Goal: Task Accomplishment & Management: Complete application form

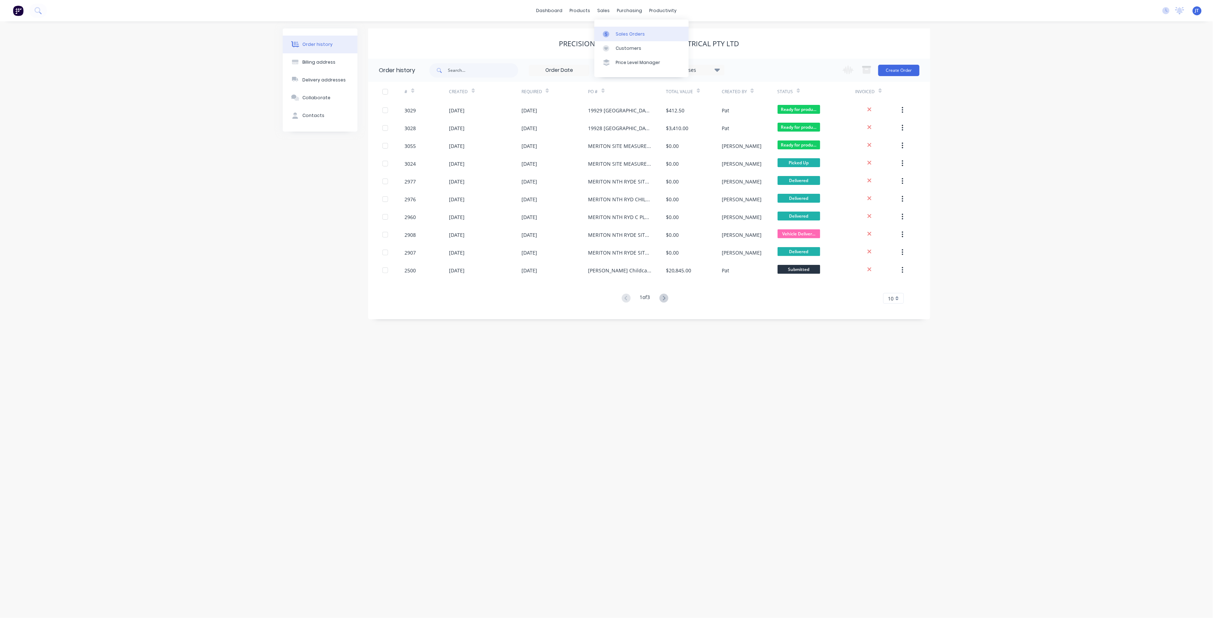
click at [631, 36] on div "Sales Orders" at bounding box center [630, 34] width 29 height 6
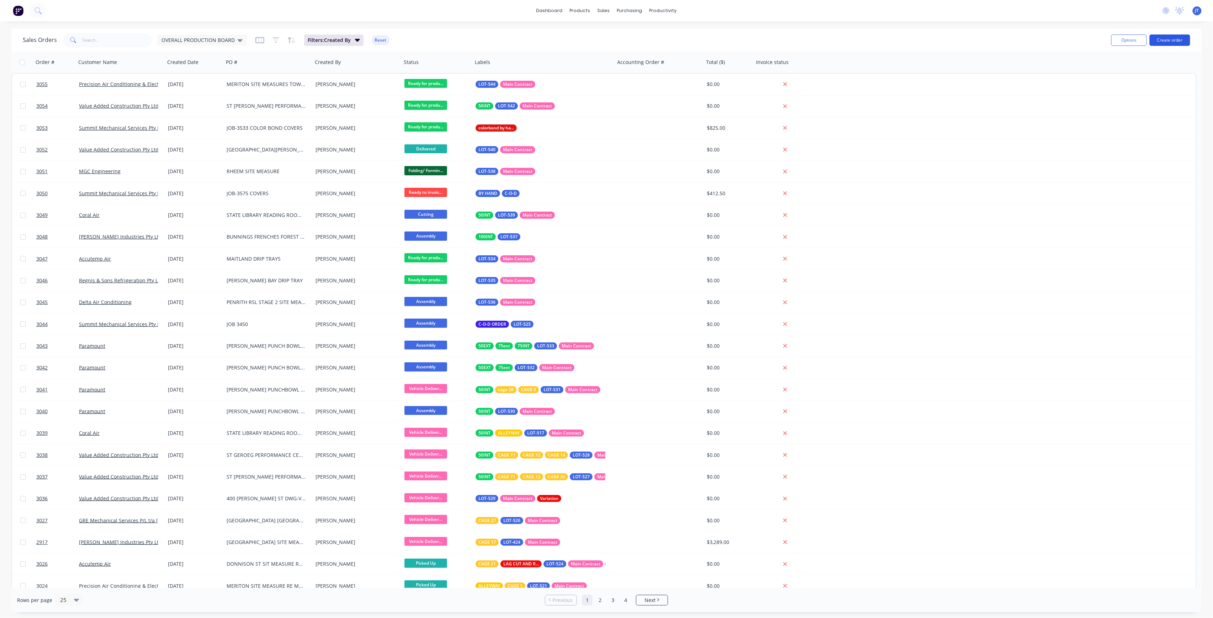
click at [1173, 40] on button "Create order" at bounding box center [1170, 40] width 41 height 11
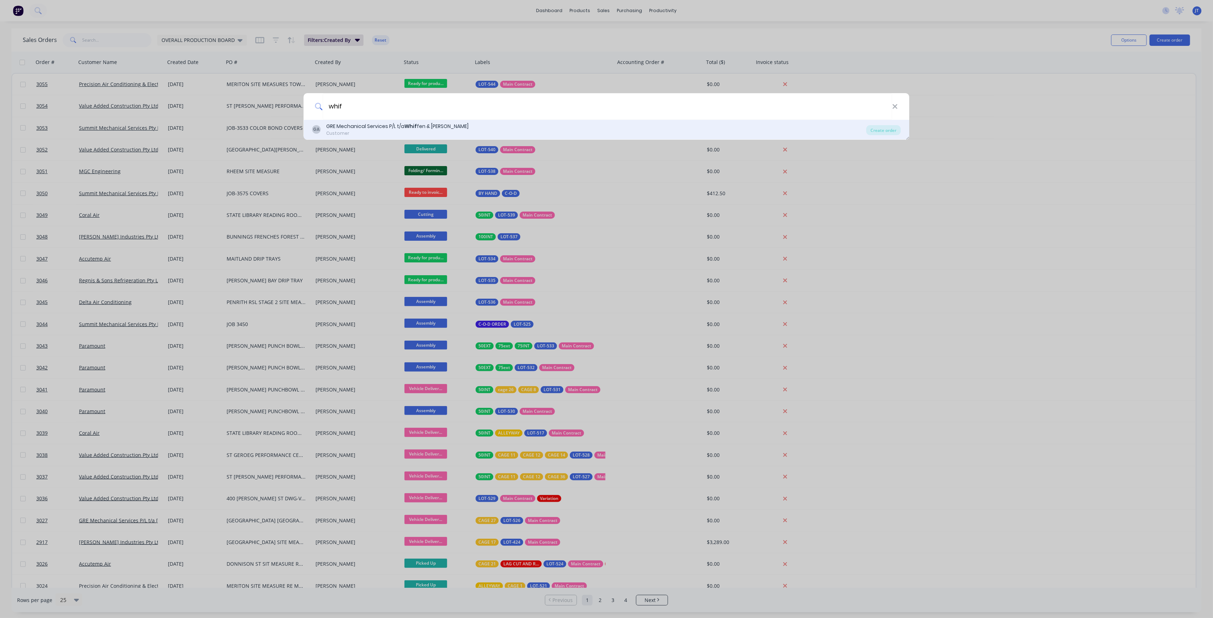
type input "whif"
click at [395, 126] on div "GRE Mechanical Services P/L t/a Whif [PERSON_NAME] & [PERSON_NAME]" at bounding box center [398, 126] width 142 height 7
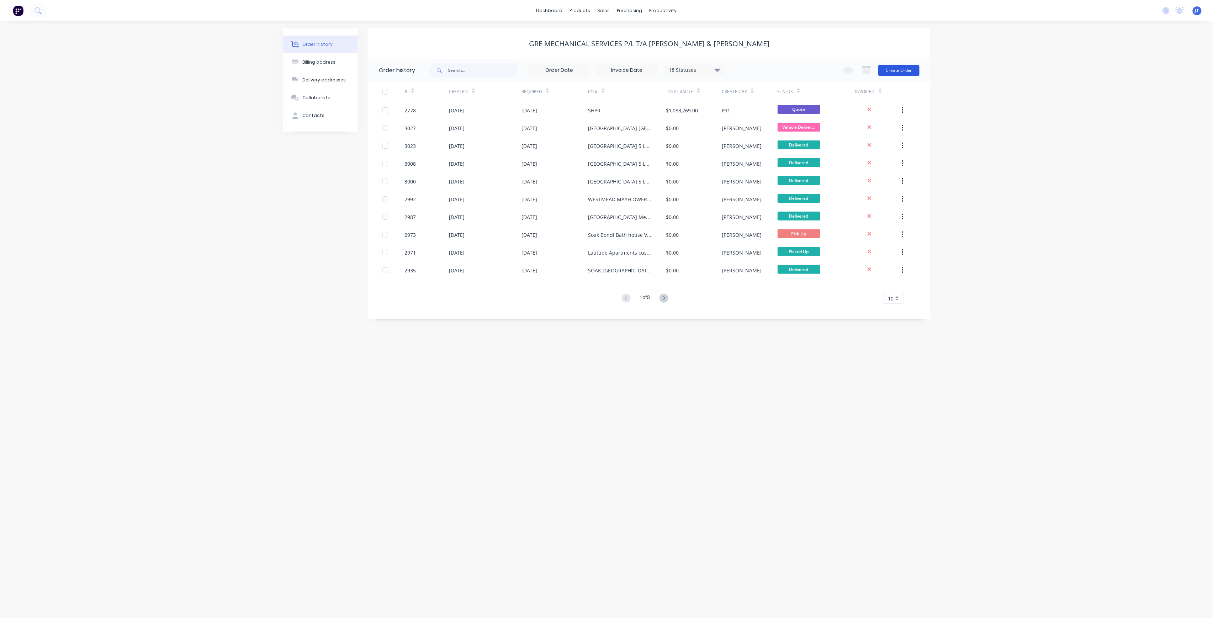
click at [892, 72] on button "Create Order" at bounding box center [899, 70] width 41 height 11
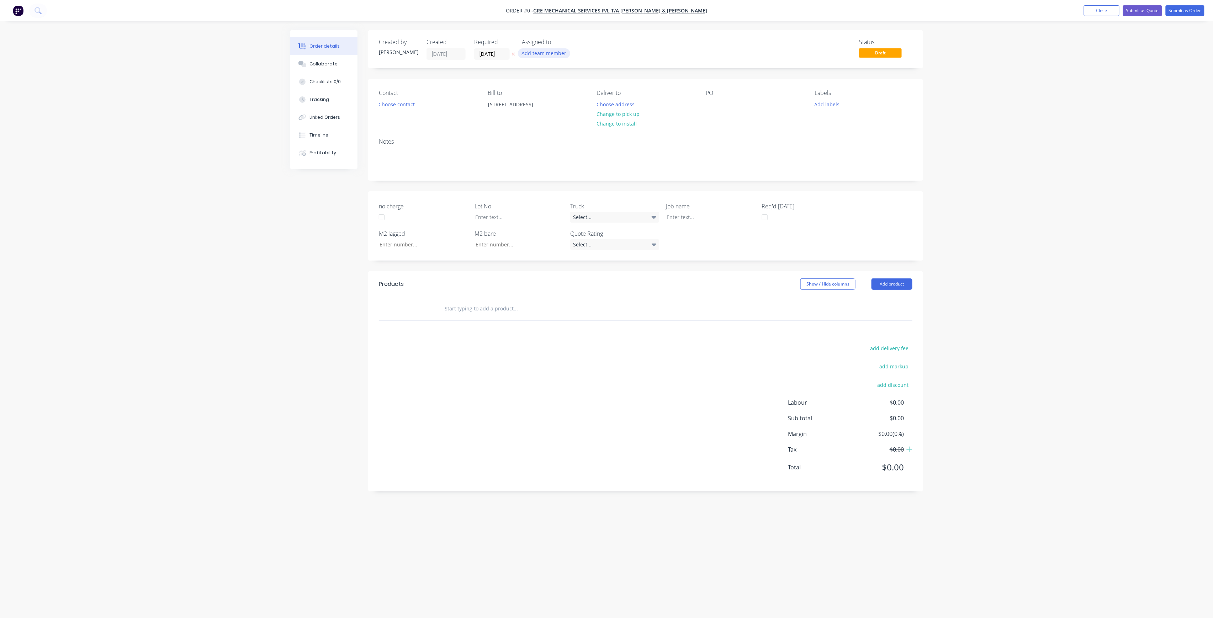
click at [535, 56] on button "Add team member" at bounding box center [544, 53] width 52 height 10
click at [570, 92] on div "[PERSON_NAME] (You)" at bounding box center [579, 92] width 71 height 7
click at [504, 54] on div "Creating draft order... Loading... Order details Collaborate Checklists 0/0 Tra…" at bounding box center [607, 295] width 648 height 531
click at [505, 51] on input "[DATE]" at bounding box center [492, 54] width 35 height 11
click at [503, 117] on div "13" at bounding box center [499, 117] width 11 height 11
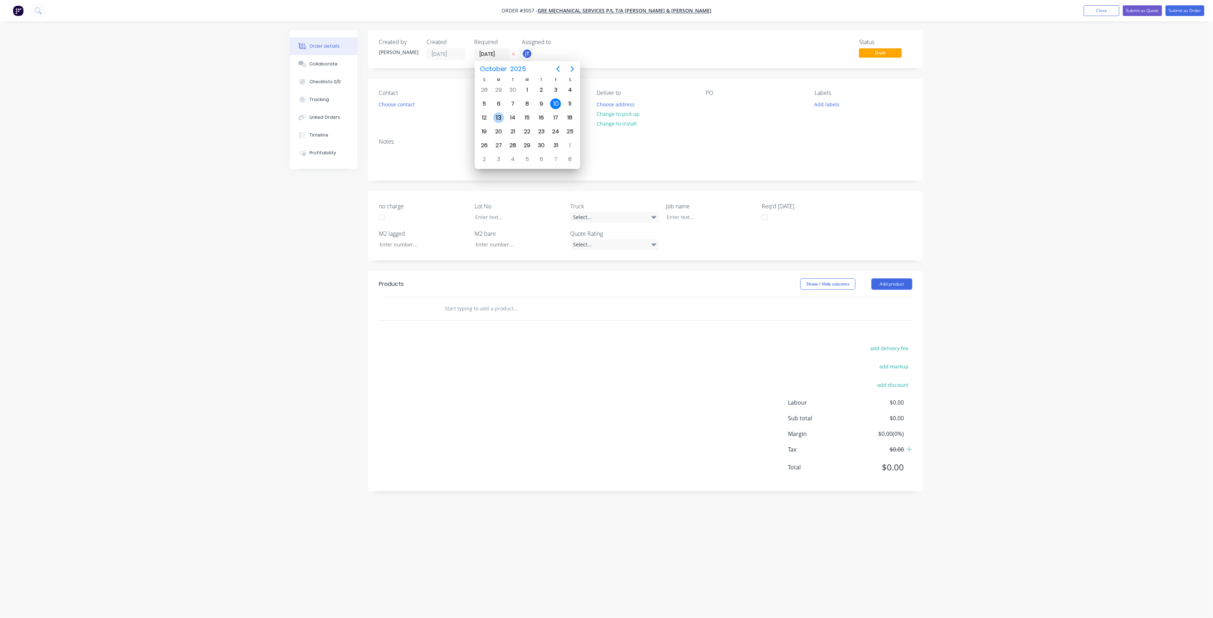
type input "[DATE]"
click at [404, 101] on button "Choose contact" at bounding box center [397, 104] width 44 height 10
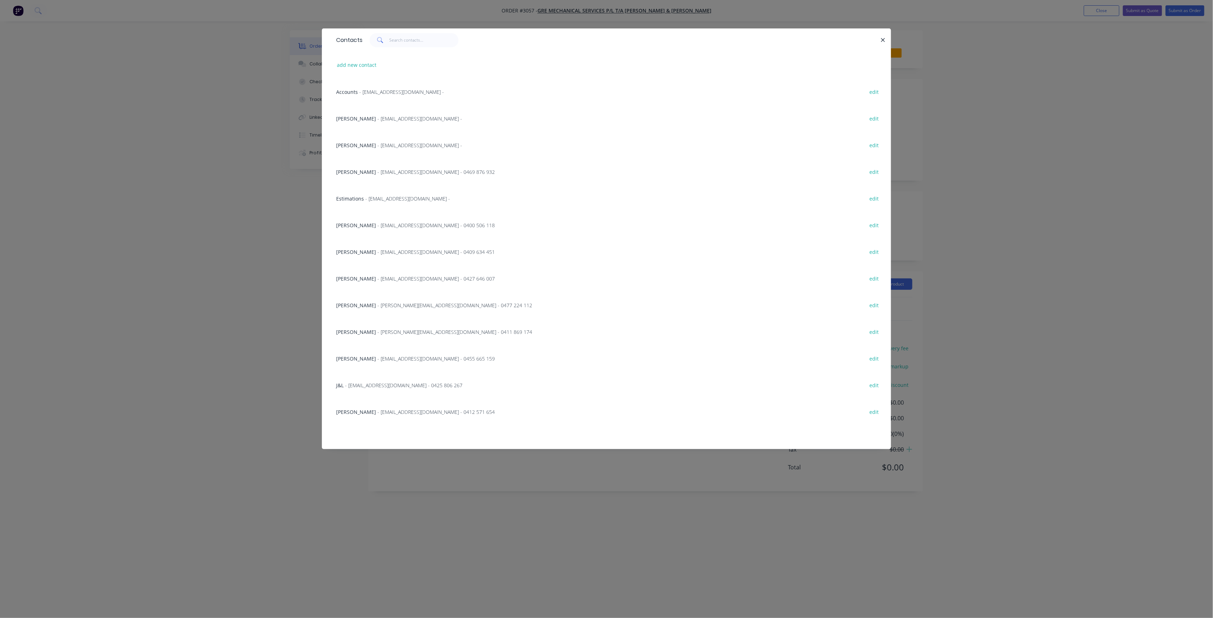
click at [395, 386] on span "- [EMAIL_ADDRESS][DOMAIN_NAME] - 0425 806 267" at bounding box center [403, 385] width 117 height 7
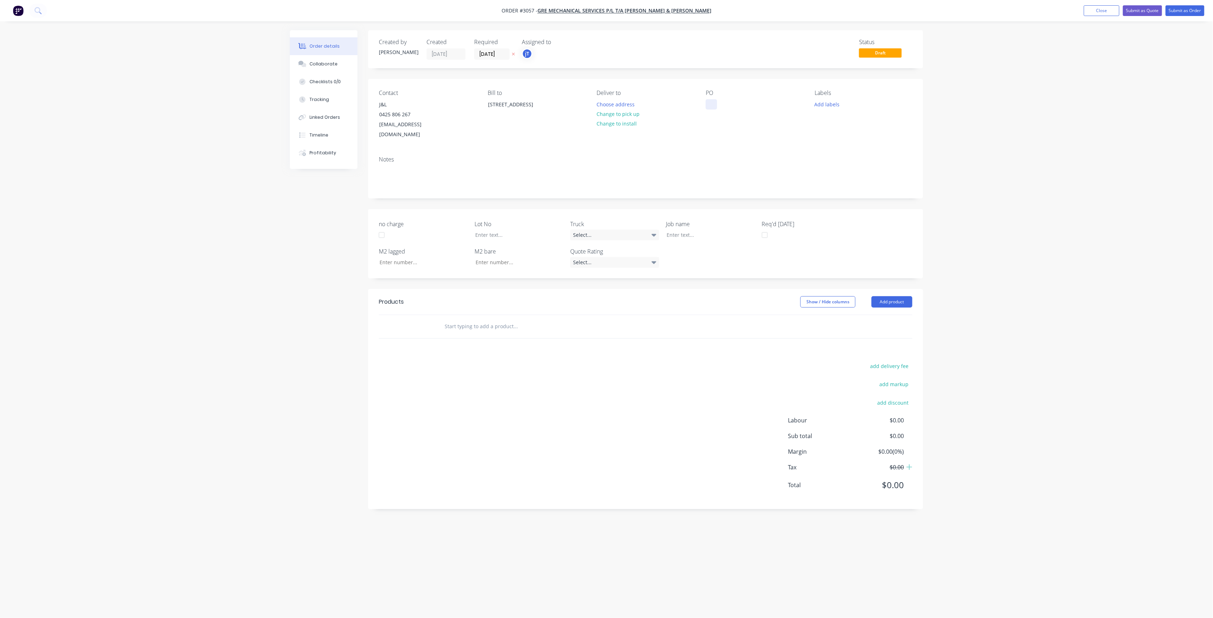
click at [713, 107] on div at bounding box center [711, 104] width 11 height 10
click at [826, 103] on button "Add labels" at bounding box center [827, 104] width 33 height 10
click at [863, 125] on input "text" at bounding box center [874, 125] width 74 height 14
click at [845, 168] on div "LOT-547" at bounding box center [845, 168] width 23 height 8
drag, startPoint x: 872, startPoint y: 114, endPoint x: 854, endPoint y: 124, distance: 20.3
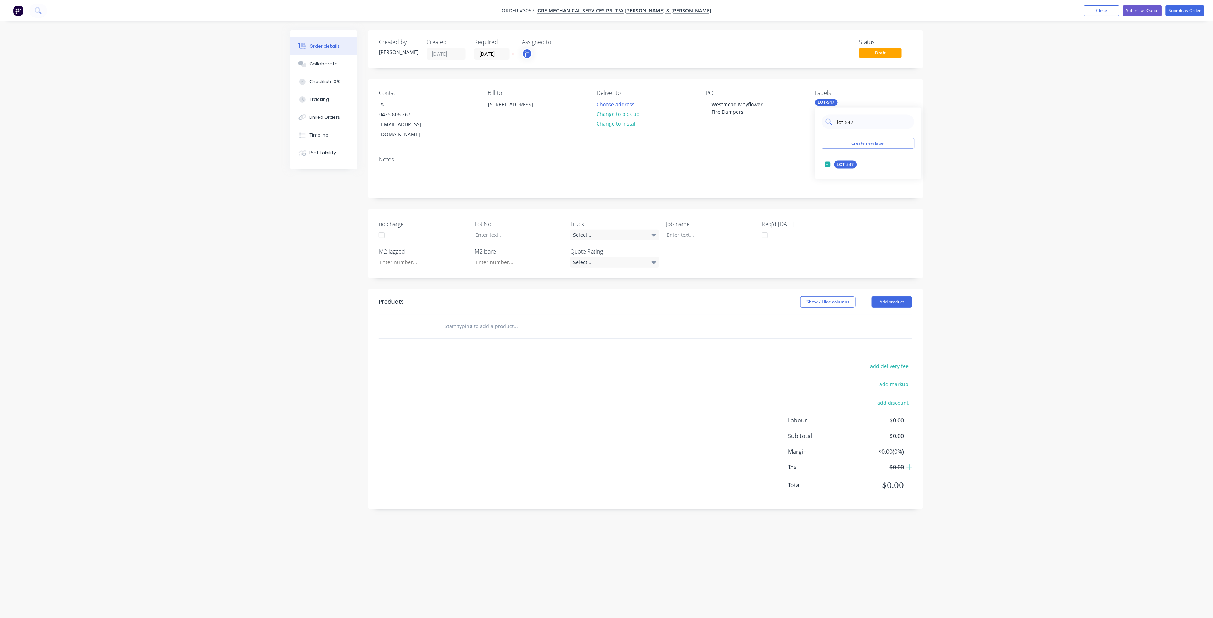
click at [854, 124] on div "lot-547 Create new label LOT-547 edit" at bounding box center [868, 143] width 107 height 71
drag, startPoint x: 854, startPoint y: 124, endPoint x: 832, endPoint y: 139, distance: 27.0
click at [832, 139] on div "lot-547 Create new label LOT-547 edit" at bounding box center [868, 143] width 107 height 71
type input "main"
drag, startPoint x: 851, startPoint y: 159, endPoint x: 849, endPoint y: 162, distance: 3.8
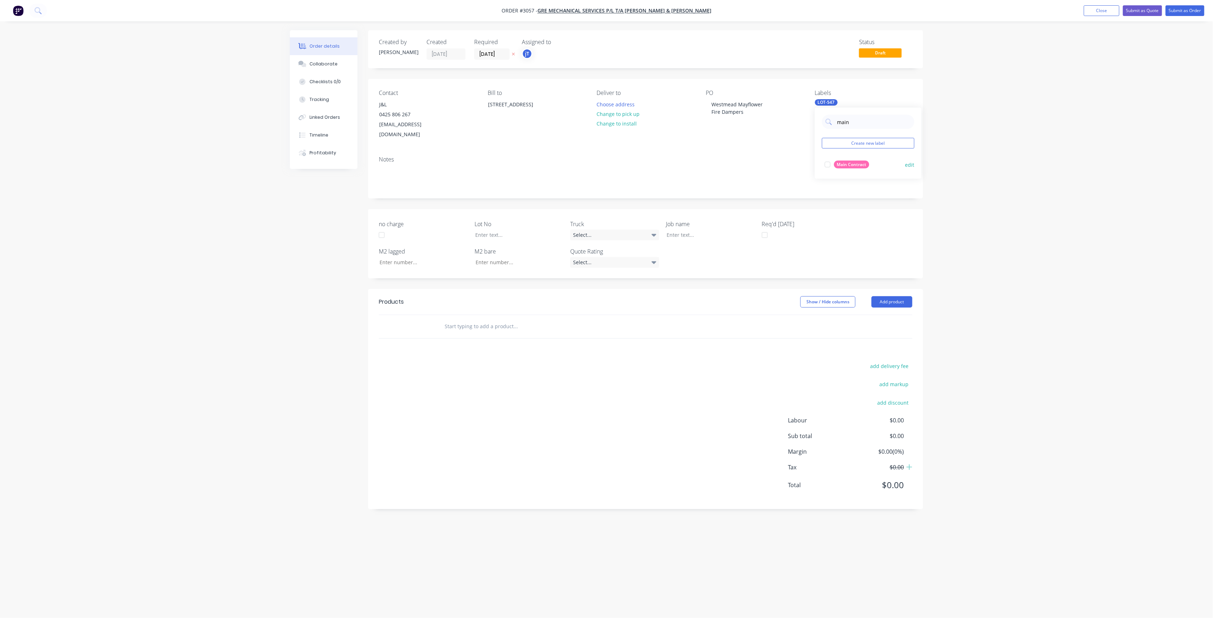
click at [849, 162] on div "Main Contract edit" at bounding box center [868, 165] width 93 height 14
click at [849, 162] on div "Main Contract" at bounding box center [851, 165] width 35 height 8
click at [495, 322] on input "text" at bounding box center [515, 327] width 142 height 14
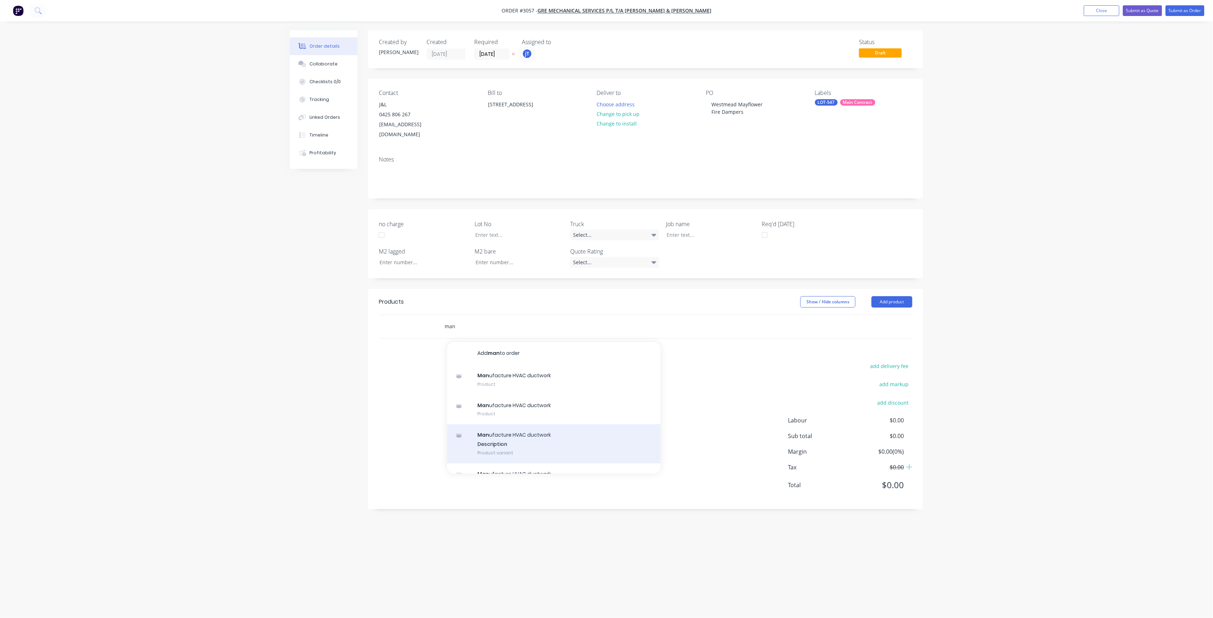
type input "man"
click at [527, 432] on div "Man ufacture HVAC ductwork Description Product variant" at bounding box center [554, 444] width 214 height 39
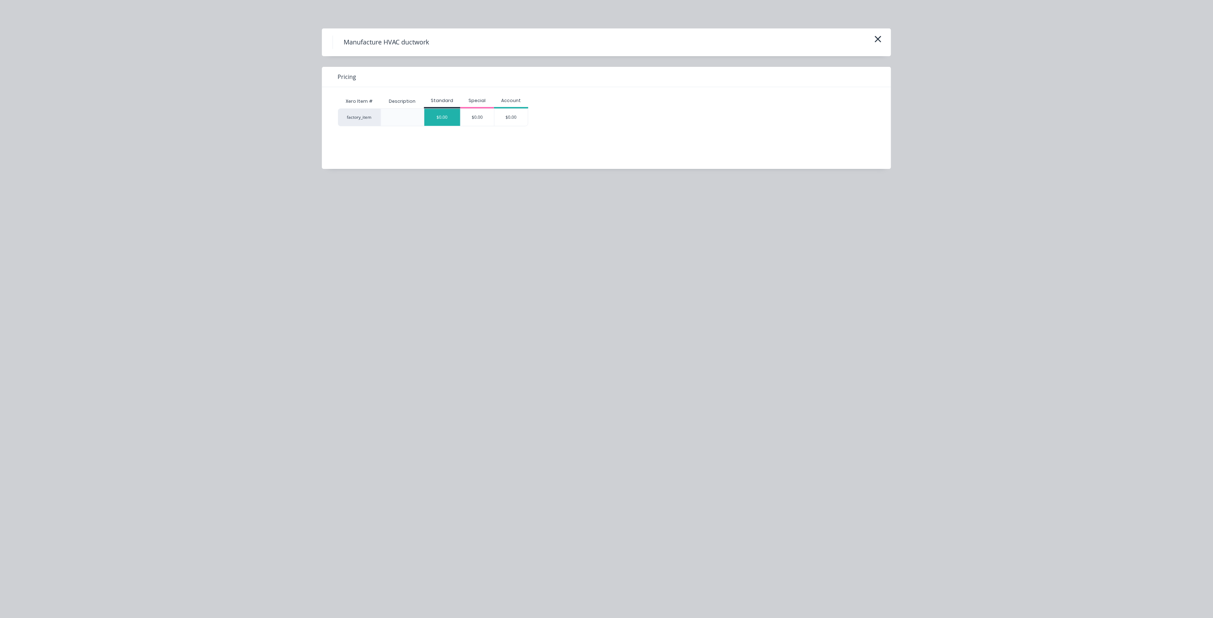
click at [453, 117] on div "$0.00" at bounding box center [443, 117] width 36 height 17
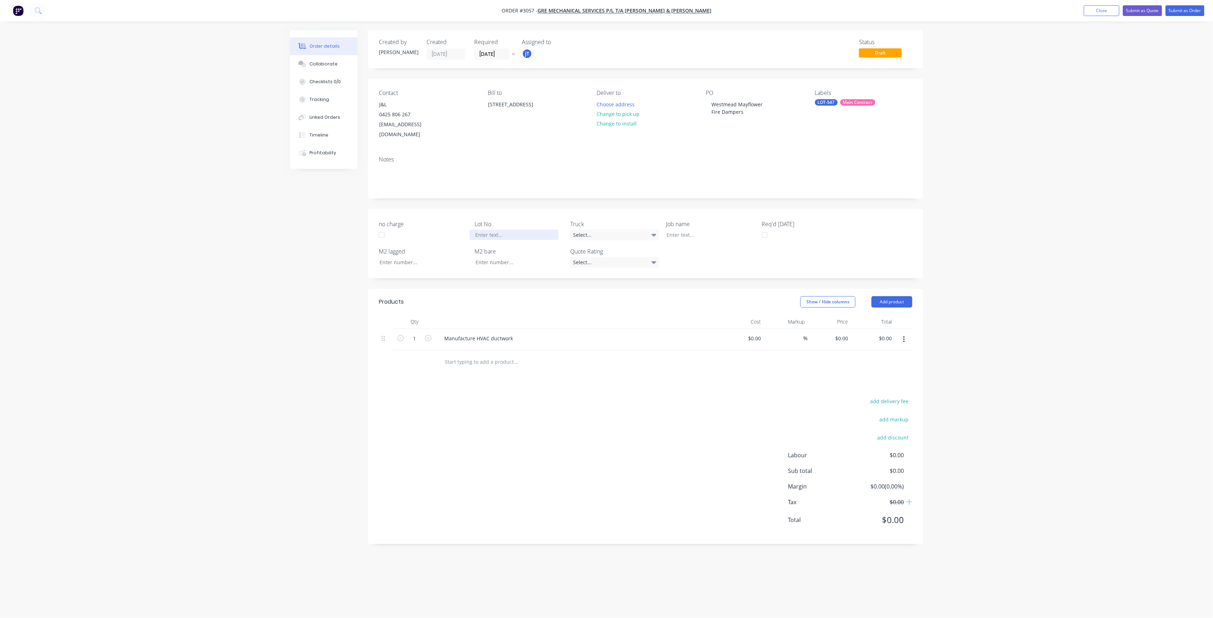
click at [506, 230] on div at bounding box center [514, 235] width 89 height 10
click at [478, 230] on div "lot-547" at bounding box center [514, 235] width 89 height 10
click at [678, 230] on div at bounding box center [705, 235] width 89 height 10
click at [1186, 13] on button "Submit as Order" at bounding box center [1185, 10] width 39 height 11
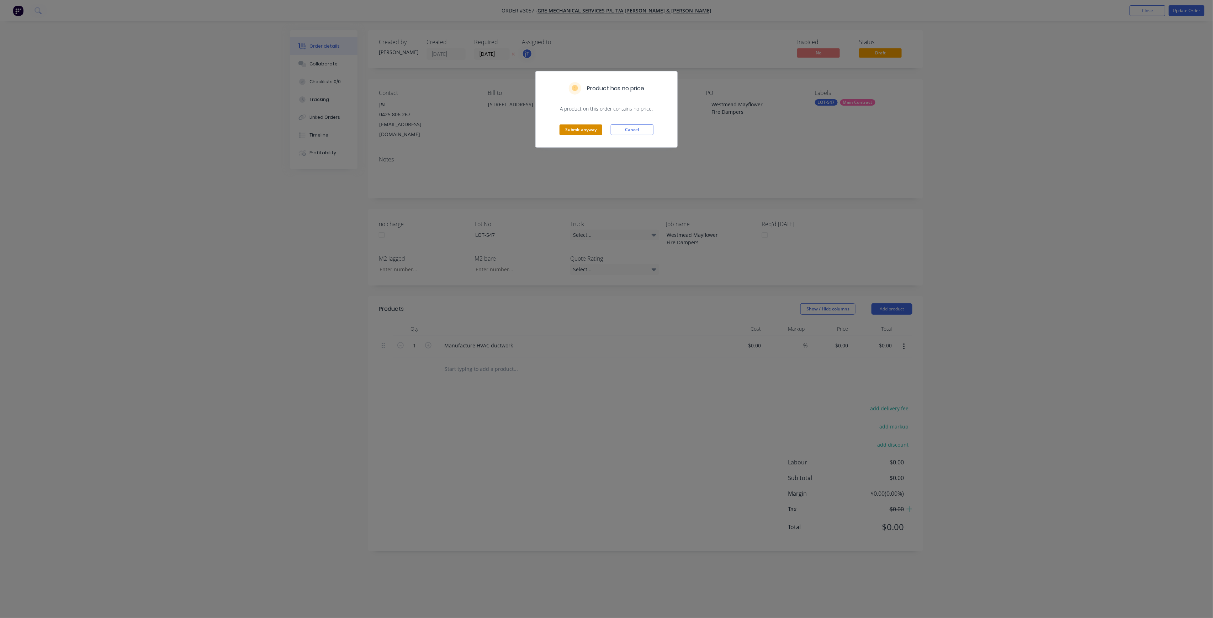
click at [583, 130] on button "Submit anyway" at bounding box center [581, 130] width 43 height 11
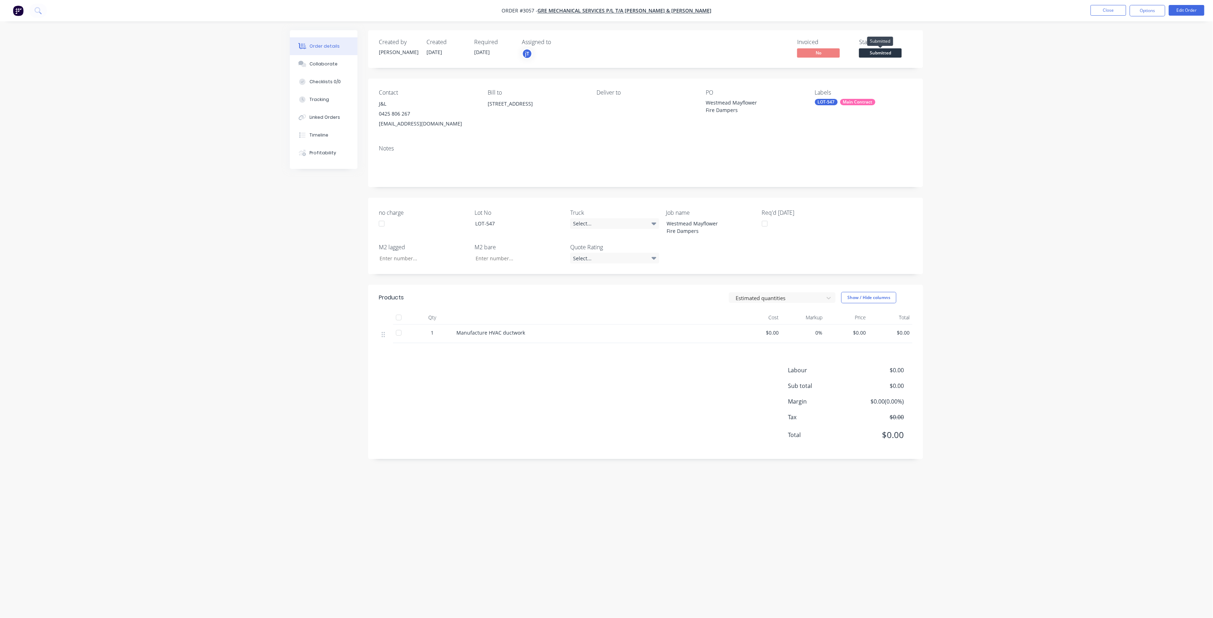
click at [893, 53] on span "Submitted" at bounding box center [880, 52] width 43 height 9
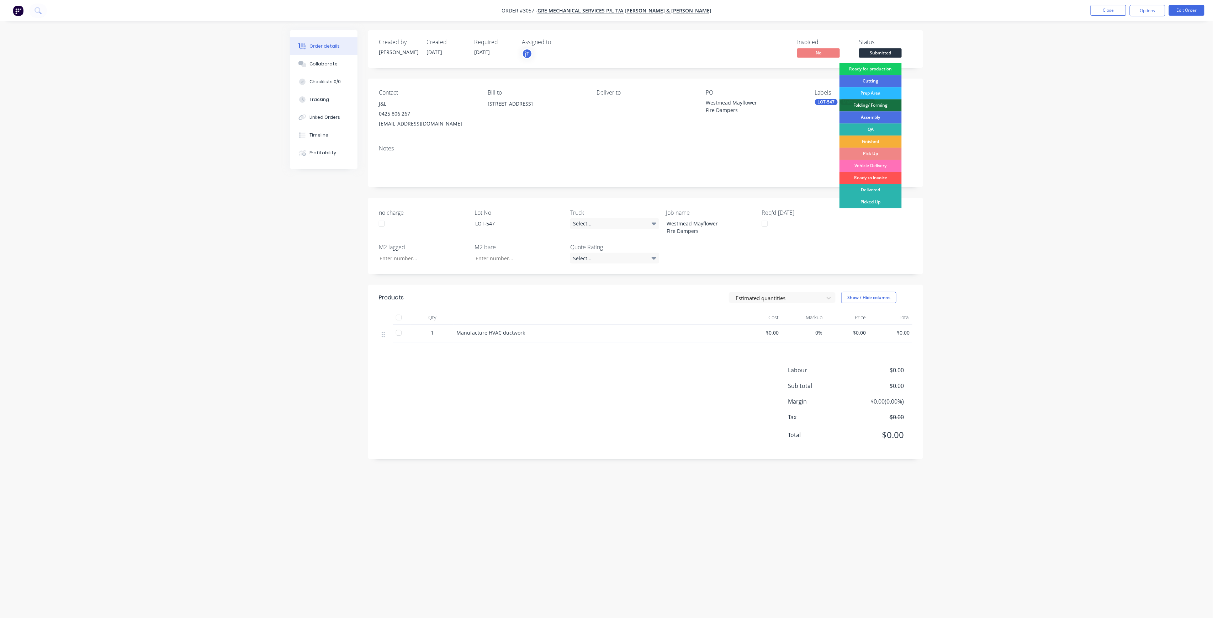
click at [883, 68] on div "Ready for production" at bounding box center [871, 69] width 62 height 12
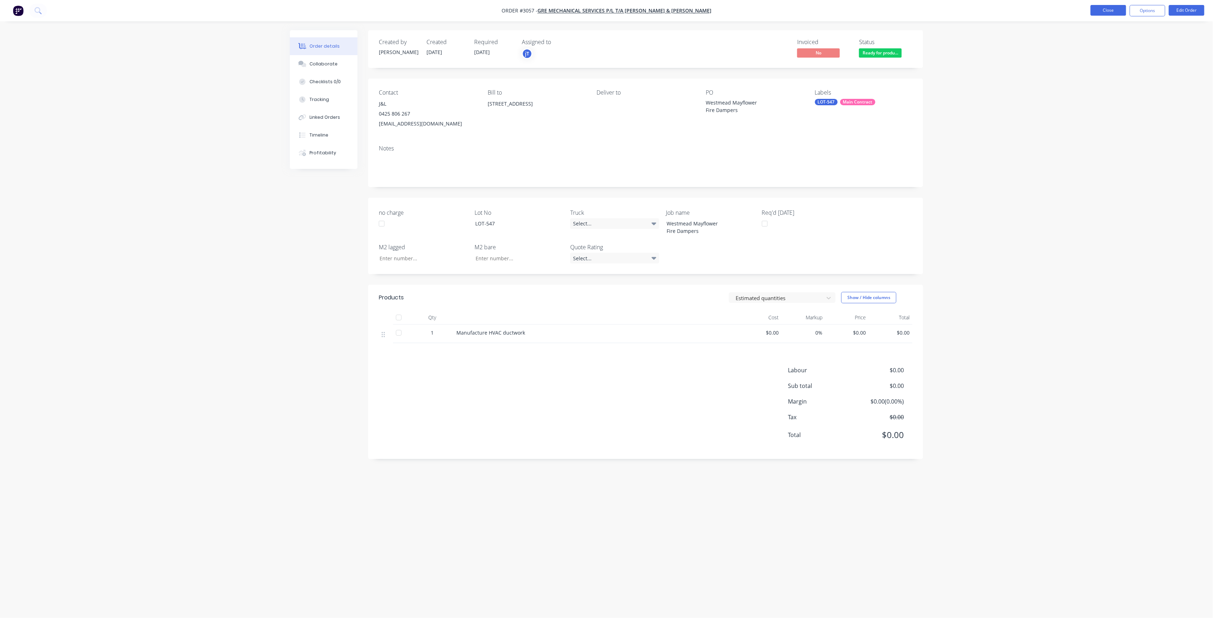
click at [1108, 12] on button "Close" at bounding box center [1109, 10] width 36 height 11
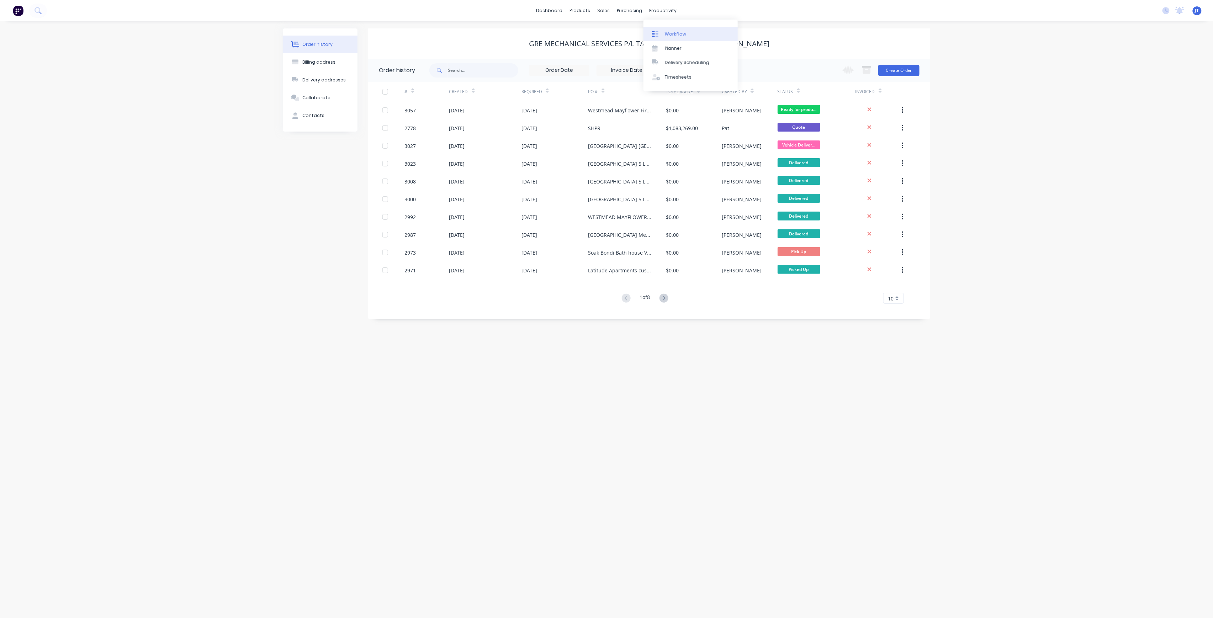
click at [676, 33] on div "Workflow" at bounding box center [675, 34] width 21 height 6
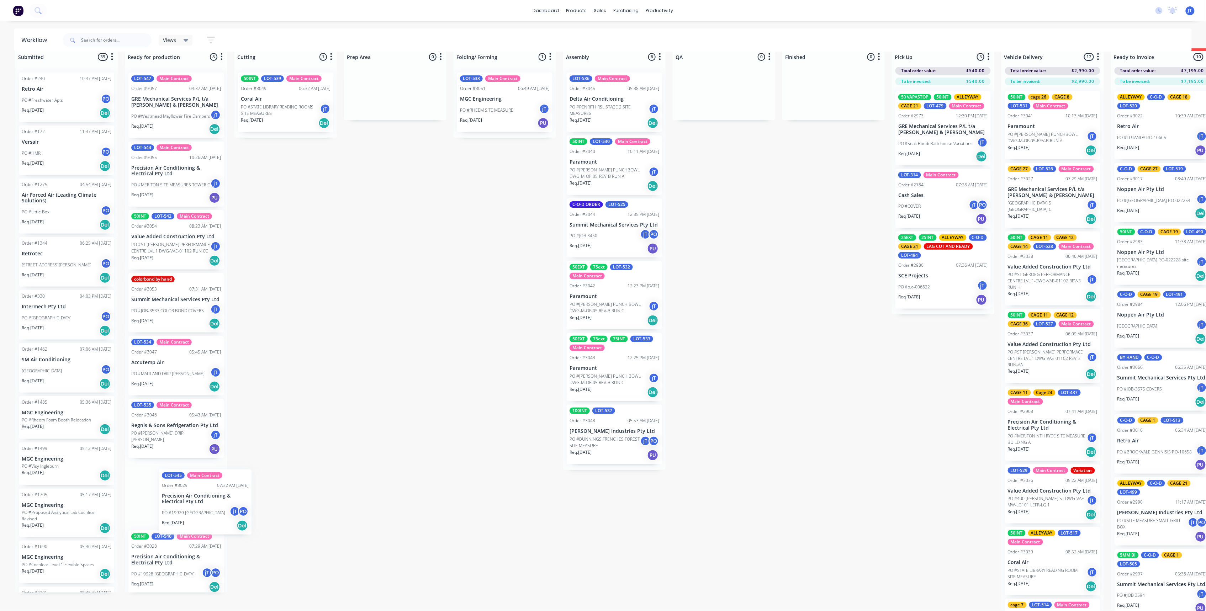
scroll to position [5, 0]
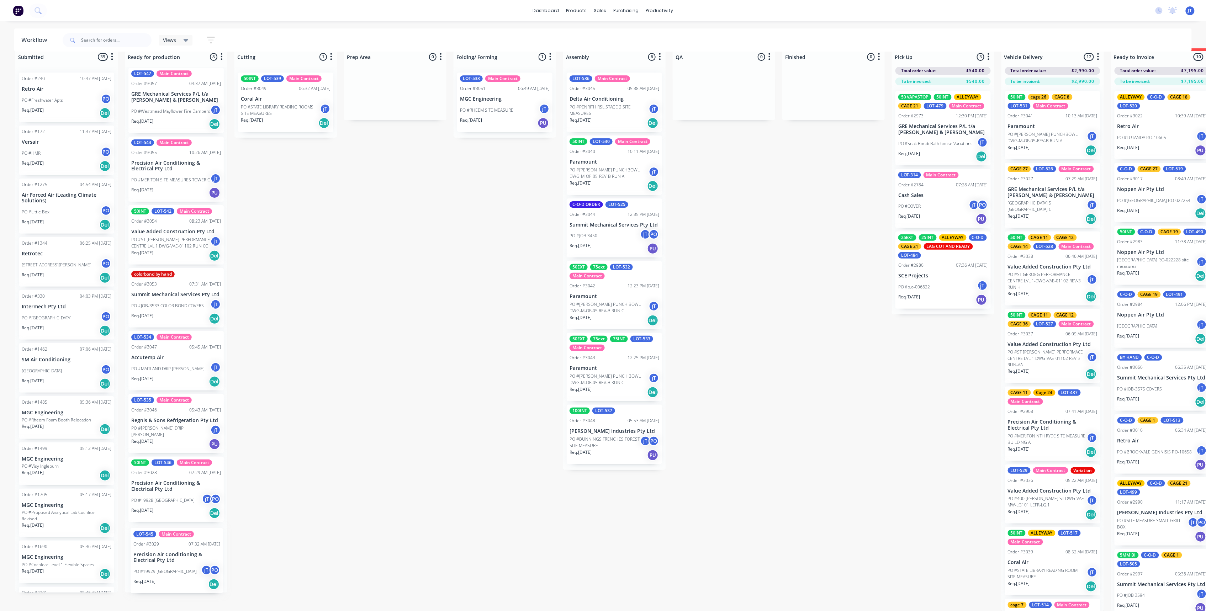
drag, startPoint x: 185, startPoint y: 192, endPoint x: 185, endPoint y: 570, distance: 377.5
click at [185, 570] on div "LOT-547 Main Contract Order #3057 04:37 AM [DATE] GRE Mechanical Services P/L t…" at bounding box center [176, 330] width 102 height 526
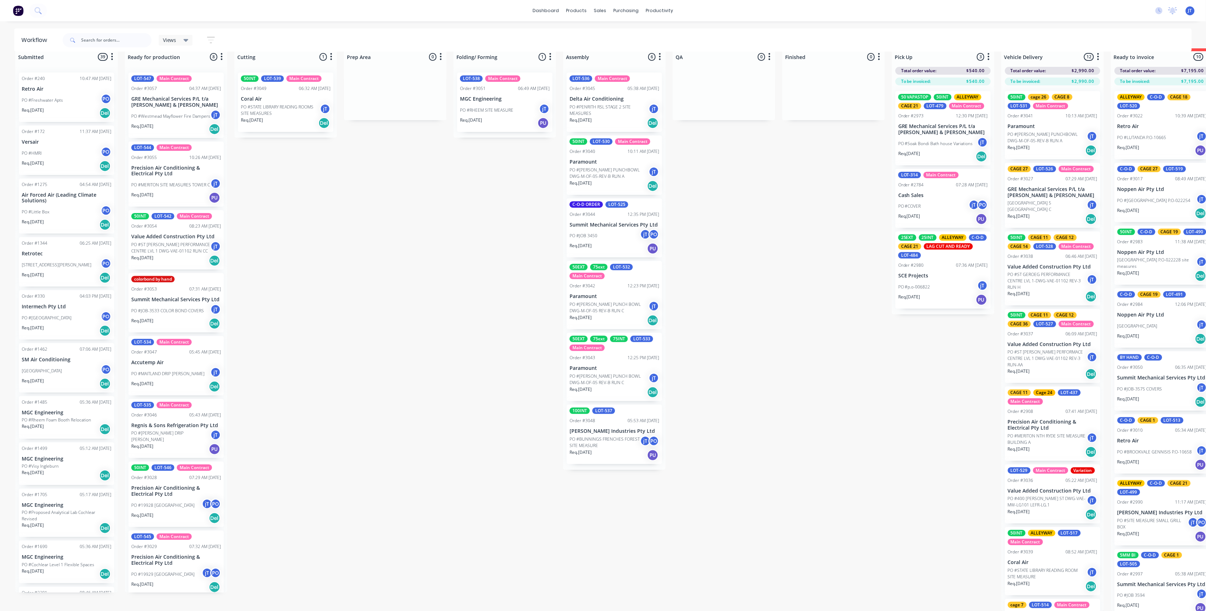
scroll to position [0, 0]
